Goal: Register for event/course

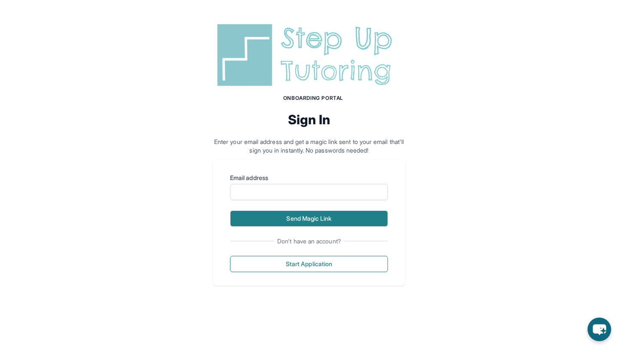
click at [297, 223] on button "Send Magic Link" at bounding box center [309, 219] width 158 height 16
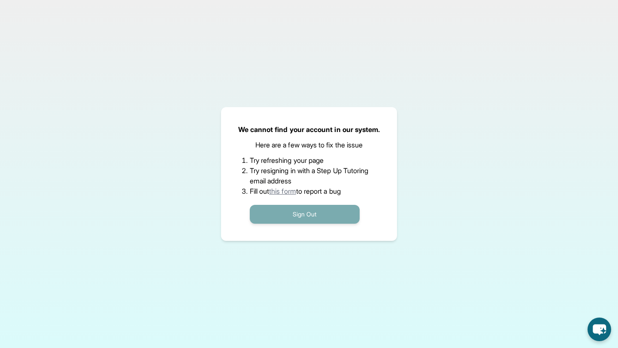
click at [287, 212] on button "Sign Out" at bounding box center [305, 214] width 110 height 19
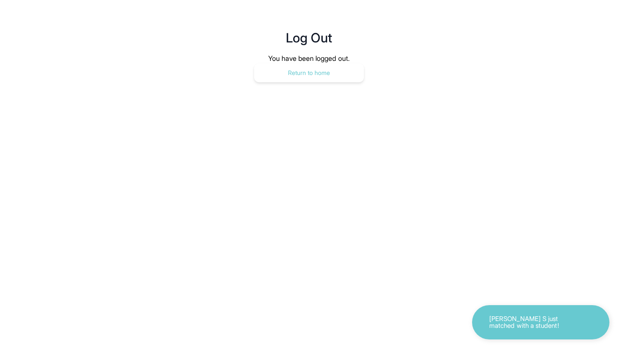
click at [323, 74] on button "Return to home" at bounding box center [309, 72] width 110 height 19
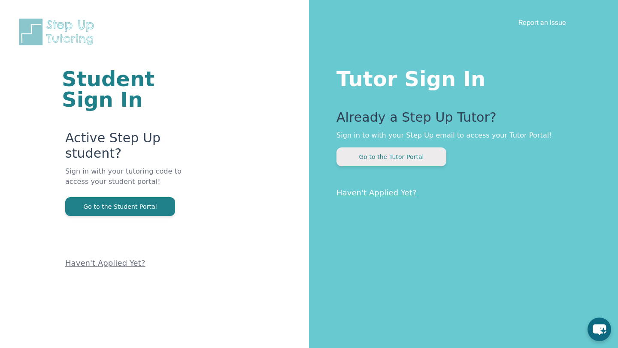
click at [379, 158] on button "Go to the Tutor Portal" at bounding box center [391, 157] width 110 height 19
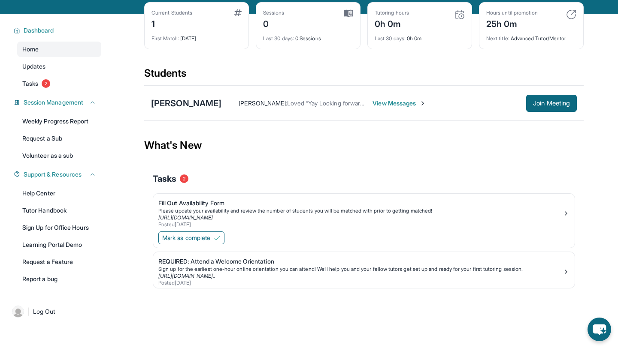
scroll to position [55, 0]
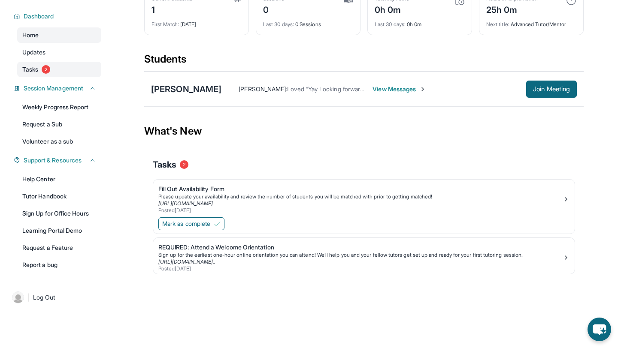
click at [48, 66] on span "2" at bounding box center [46, 69] width 9 height 9
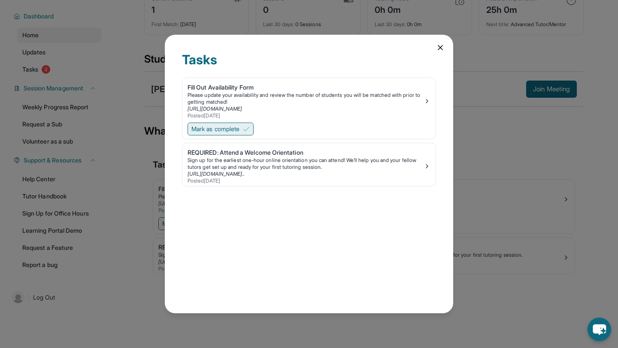
click at [238, 130] on span "Mark as complete" at bounding box center [215, 129] width 48 height 9
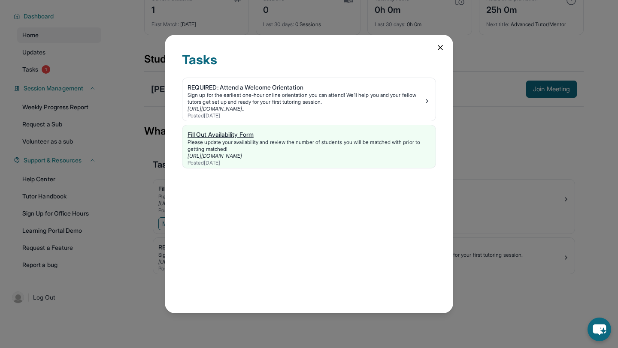
click at [232, 142] on div "Please update your availability and review the number of students you will be m…" at bounding box center [308, 146] width 243 height 14
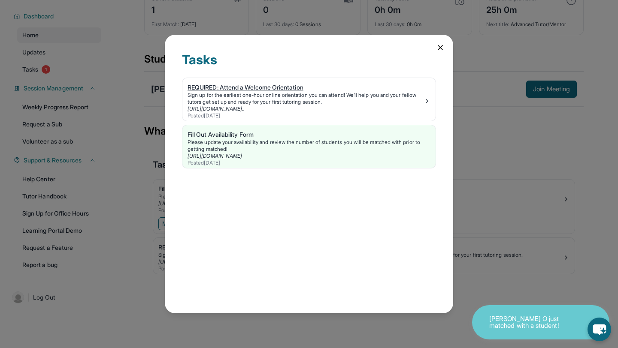
click at [296, 96] on div "Sign up for the earliest one-hour online orientation you can attend! We’ll help…" at bounding box center [305, 99] width 236 height 14
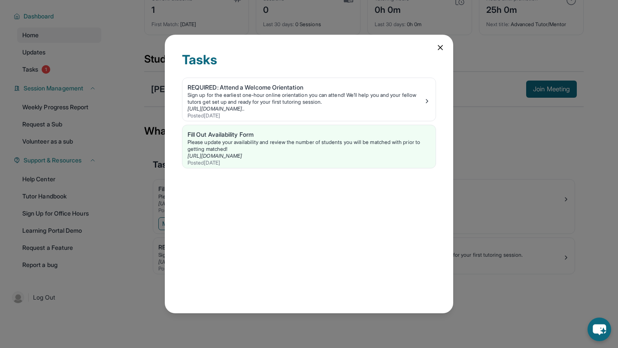
click at [436, 48] on icon at bounding box center [440, 47] width 9 height 9
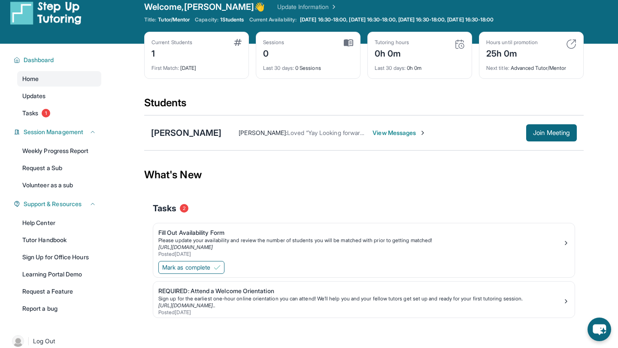
scroll to position [14, 0]
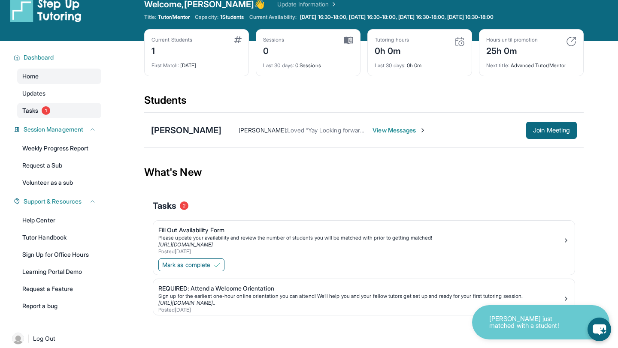
click at [44, 110] on span "1" at bounding box center [46, 110] width 9 height 9
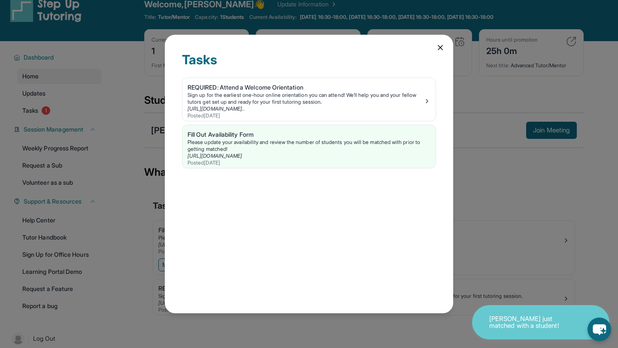
click at [437, 54] on div "Tasks REQUIRED: Attend a Welcome Orientation Sign up for the earliest one-hour …" at bounding box center [309, 174] width 288 height 279
click at [437, 46] on icon at bounding box center [440, 47] width 9 height 9
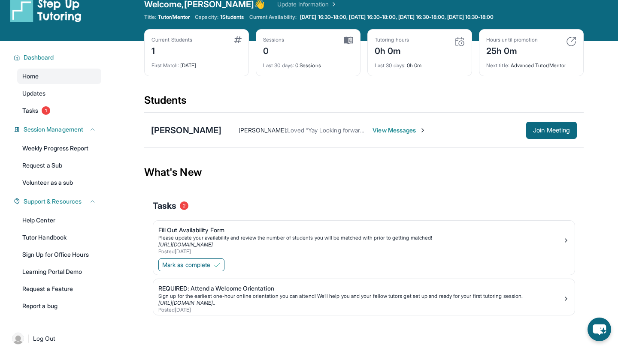
scroll to position [0, 0]
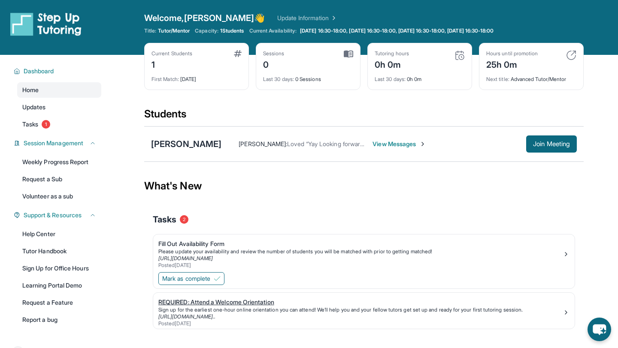
click at [223, 300] on div "REQUIRED: Attend a Welcome Orientation" at bounding box center [360, 302] width 404 height 9
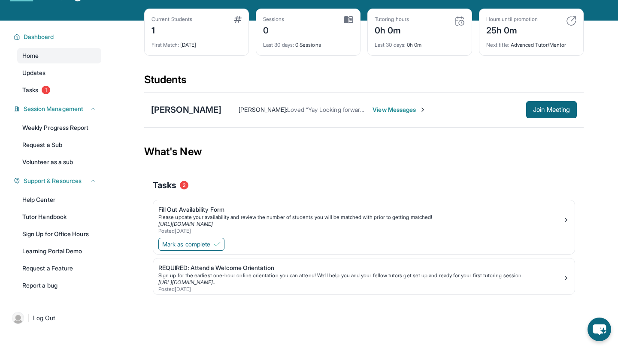
scroll to position [55, 0]
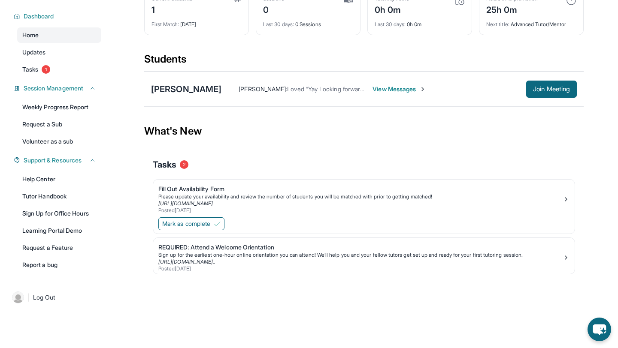
click at [205, 260] on link "https://calendly.com/stepup-tut/welcome-orientatio..." at bounding box center [186, 262] width 57 height 6
click at [564, 258] on img at bounding box center [565, 257] width 7 height 7
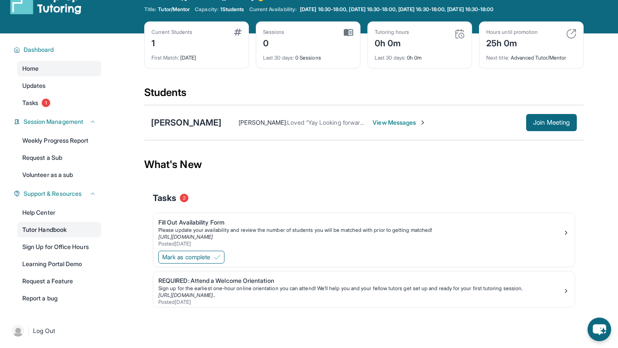
scroll to position [0, 0]
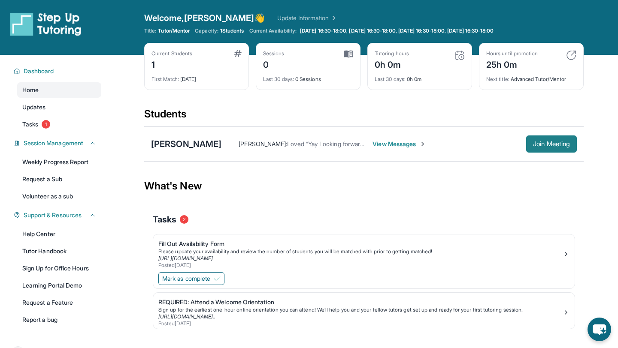
click at [546, 142] on span "Join Meeting" at bounding box center [551, 144] width 37 height 5
click at [47, 103] on link "Updates" at bounding box center [59, 106] width 84 height 15
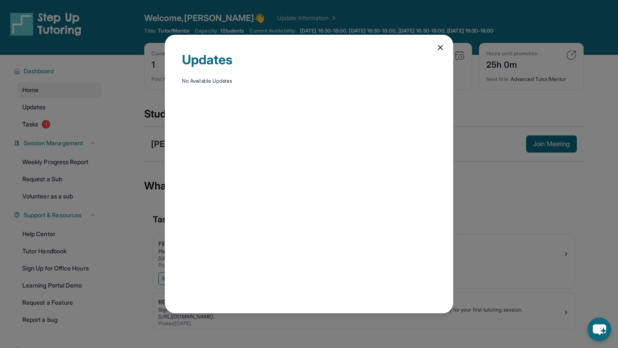
click at [437, 48] on icon at bounding box center [440, 47] width 9 height 9
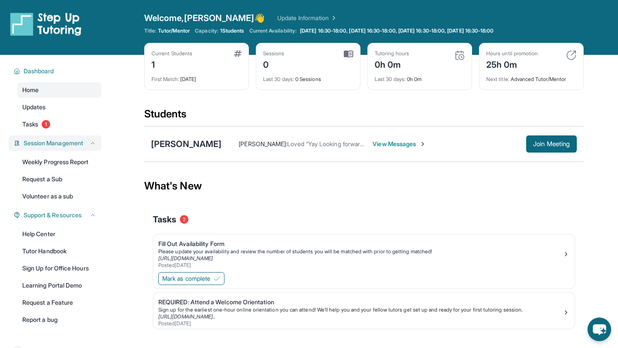
click at [74, 144] on span "Session Management" at bounding box center [54, 143] width 60 height 9
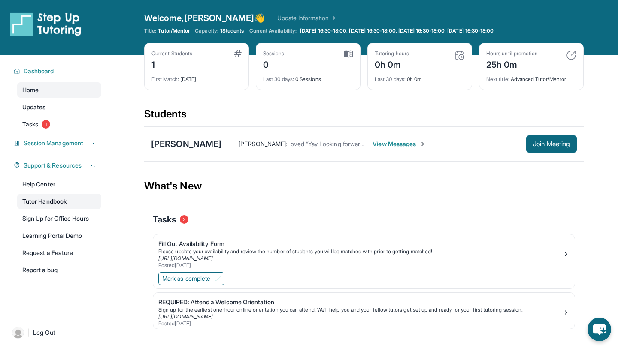
click at [66, 200] on link "Tutor Handbook" at bounding box center [59, 201] width 84 height 15
click at [154, 65] on div "1" at bounding box center [171, 64] width 41 height 14
click at [57, 76] on div "Dashboard" at bounding box center [55, 70] width 93 height 15
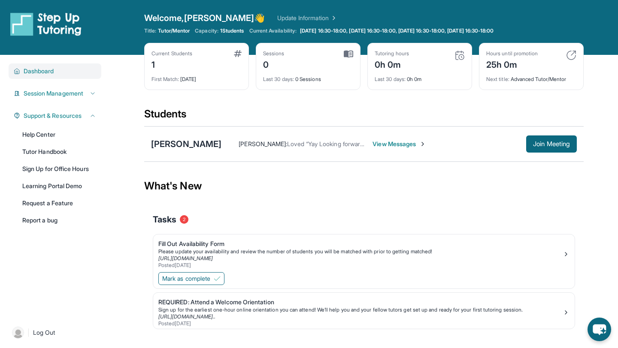
click at [58, 73] on button "Dashboard" at bounding box center [58, 71] width 76 height 9
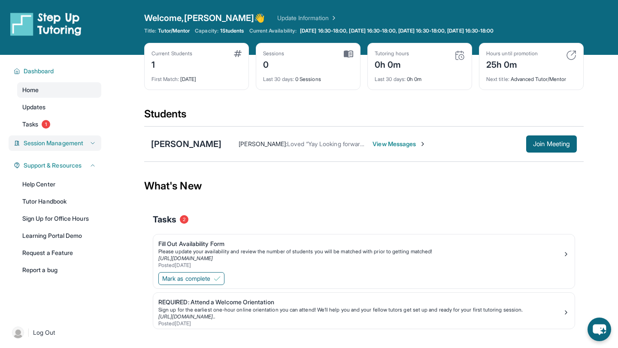
click at [89, 145] on button "Session Management" at bounding box center [58, 143] width 76 height 9
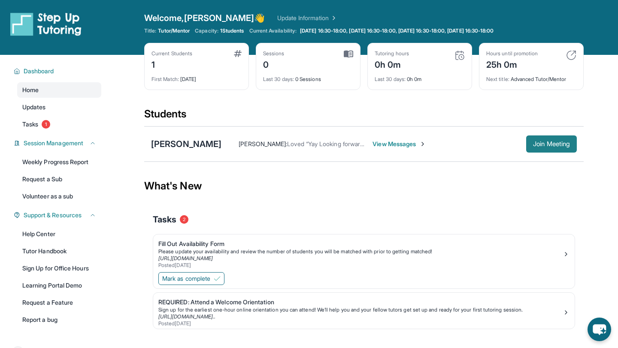
click at [526, 143] on button "Join Meeting" at bounding box center [551, 144] width 51 height 17
click at [185, 143] on div "Italia Rodriguez" at bounding box center [186, 144] width 70 height 12
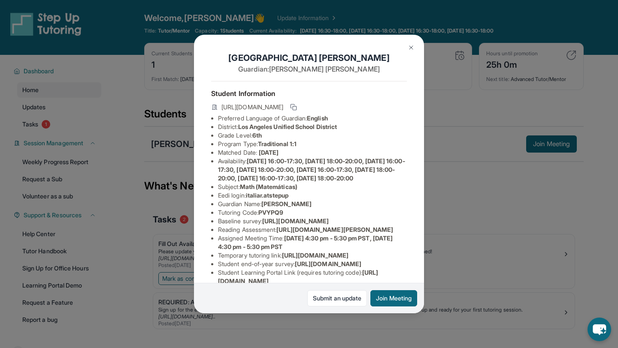
click at [410, 45] on img at bounding box center [410, 47] width 7 height 7
